Goal: Task Accomplishment & Management: Use online tool/utility

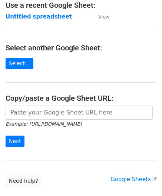
scroll to position [74, 0]
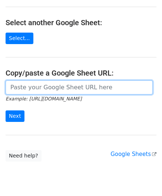
click at [32, 81] on input "url" at bounding box center [79, 87] width 147 height 14
paste input "[URL][DOMAIN_NAME]"
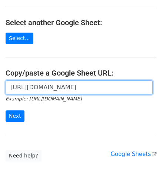
scroll to position [0, 148]
type input "[URL][DOMAIN_NAME]"
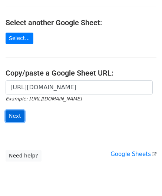
scroll to position [0, 0]
click at [19, 114] on input "Next" at bounding box center [15, 116] width 19 height 11
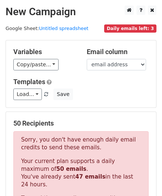
scroll to position [250, 0]
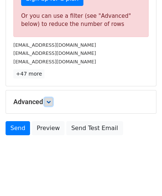
click at [47, 98] on link at bounding box center [49, 102] width 8 height 8
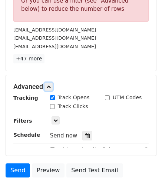
scroll to position [313, 0]
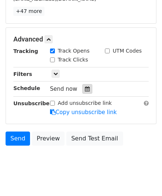
click at [85, 86] on icon at bounding box center [87, 88] width 5 height 5
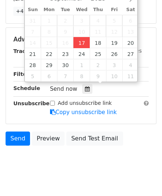
type input "[DATE] 12:00"
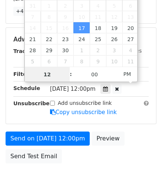
paste input "3"
type input "3"
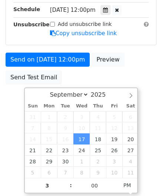
type input "[DATE] 15:00"
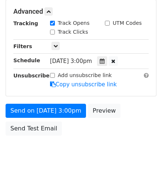
scroll to position [340, 0]
